Goal: Information Seeking & Learning: Learn about a topic

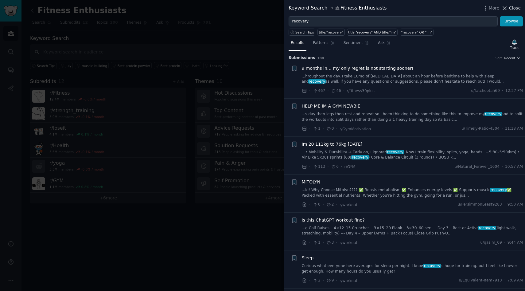
click at [508, 10] on icon at bounding box center [504, 8] width 6 height 6
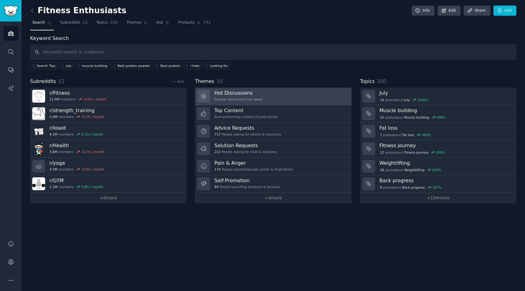
click at [223, 103] on link "Hot Discussions Popular discussions this week" at bounding box center [273, 95] width 156 height 17
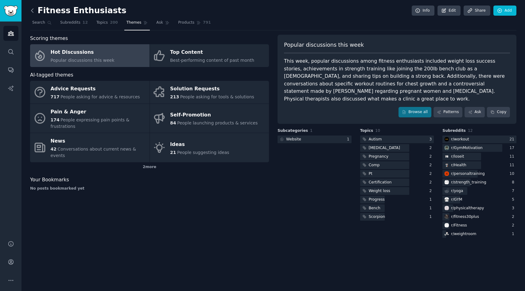
click at [35, 12] on icon at bounding box center [32, 10] width 6 height 6
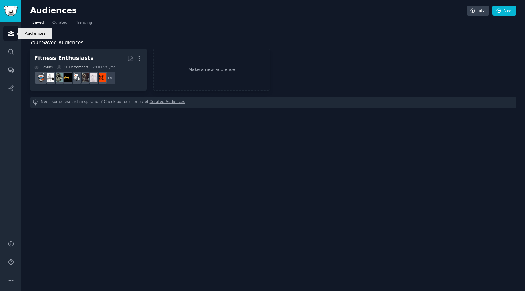
click at [10, 35] on icon "Sidebar" at bounding box center [11, 33] width 6 height 4
click at [13, 53] on icon "Sidebar" at bounding box center [10, 51] width 5 height 5
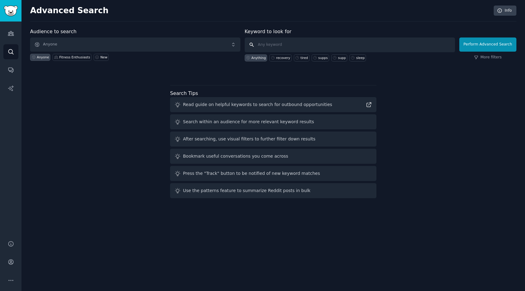
click at [288, 48] on input "text" at bounding box center [350, 44] width 210 height 15
click at [297, 60] on div "tired" at bounding box center [302, 57] width 16 height 7
type input "tired"
click at [481, 46] on button "Perform Advanced Search" at bounding box center [487, 44] width 57 height 14
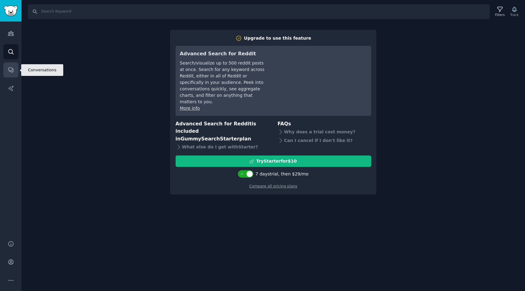
click at [11, 72] on icon "Sidebar" at bounding box center [11, 70] width 6 height 6
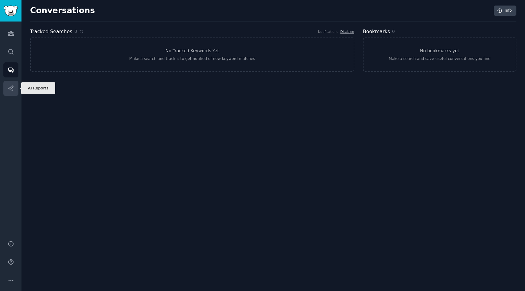
click at [10, 93] on link "AI Reports" at bounding box center [10, 88] width 15 height 15
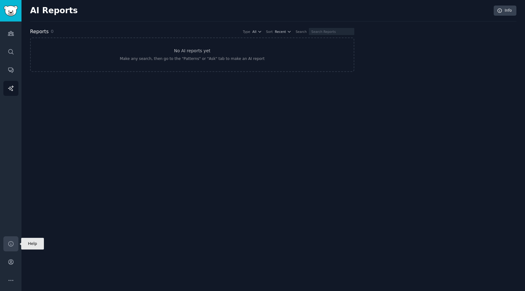
click at [10, 241] on icon "Sidebar" at bounding box center [10, 243] width 5 height 5
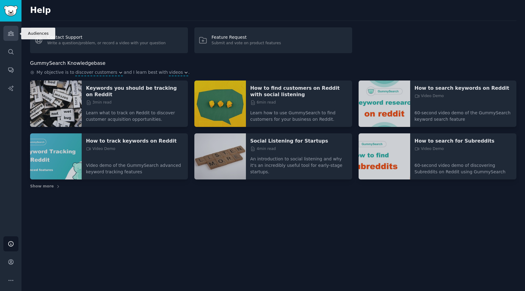
click at [10, 31] on icon "Sidebar" at bounding box center [11, 33] width 6 height 4
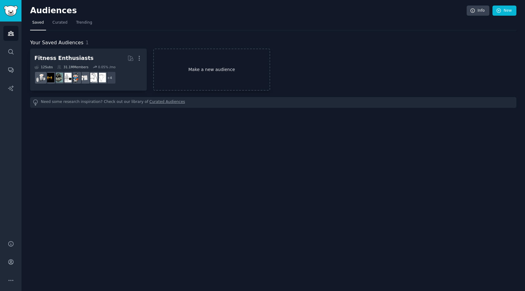
click at [186, 88] on link "Make a new audience" at bounding box center [211, 70] width 117 height 42
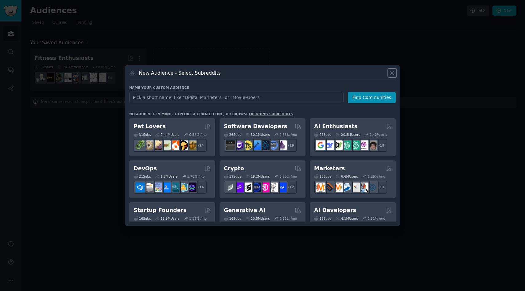
click at [393, 75] on icon at bounding box center [392, 73] width 6 height 6
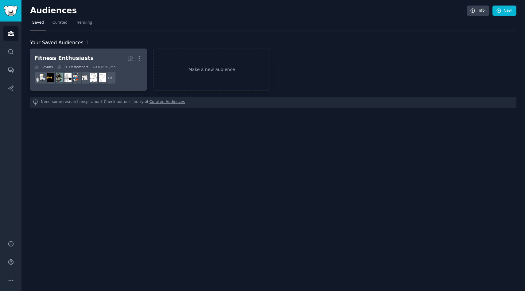
click at [92, 60] on h2 "Fitness Enthusiasts More" at bounding box center [88, 58] width 108 height 11
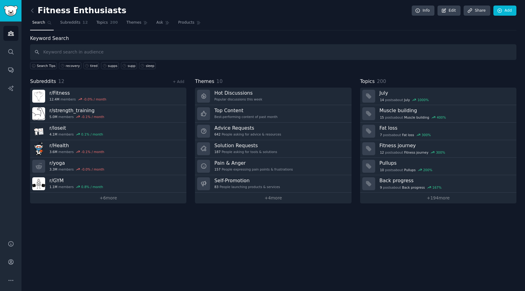
click at [137, 52] on input "text" at bounding box center [273, 52] width 486 height 16
type input "runnersgut"
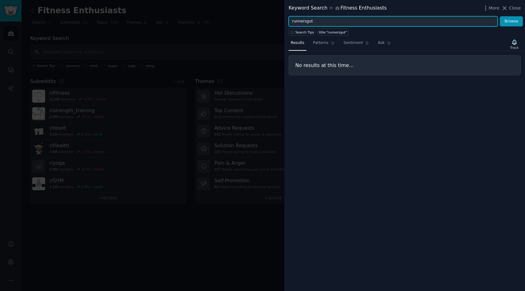
click at [305, 24] on input "runnersgut" at bounding box center [393, 21] width 209 height 10
click at [500, 16] on button "Browse" at bounding box center [511, 21] width 23 height 10
click at [307, 21] on input "runner gut" at bounding box center [393, 21] width 209 height 10
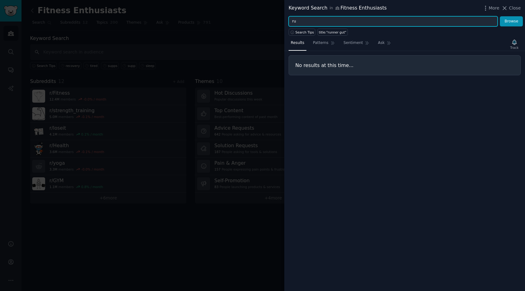
type input "r"
type input "gut"
click at [500, 16] on button "Browse" at bounding box center [511, 21] width 23 height 10
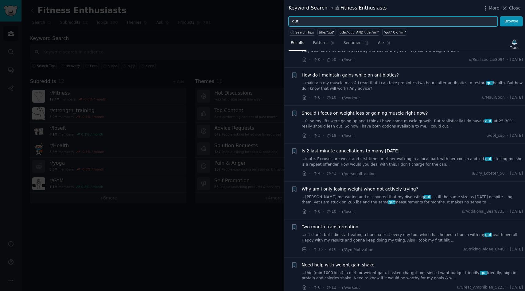
scroll to position [119, 0]
